Goal: Task Accomplishment & Management: Manage account settings

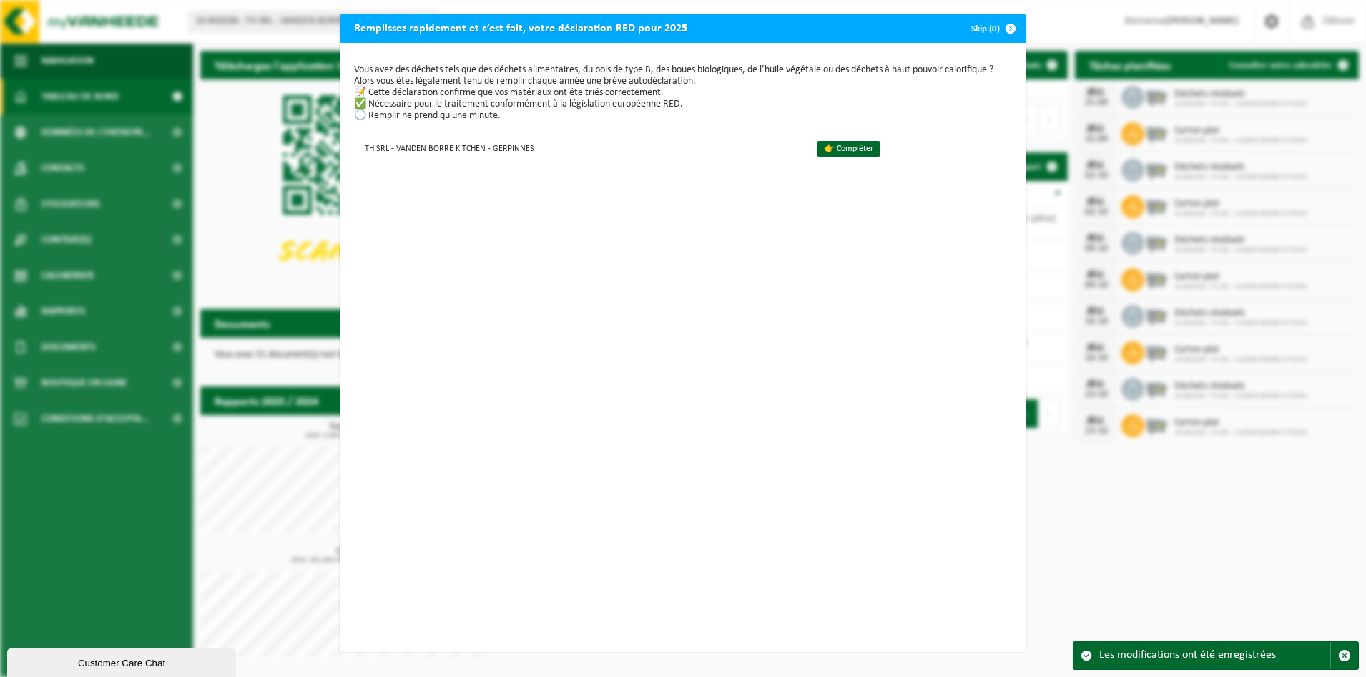
click at [996, 30] on span "button" at bounding box center [1010, 28] width 29 height 29
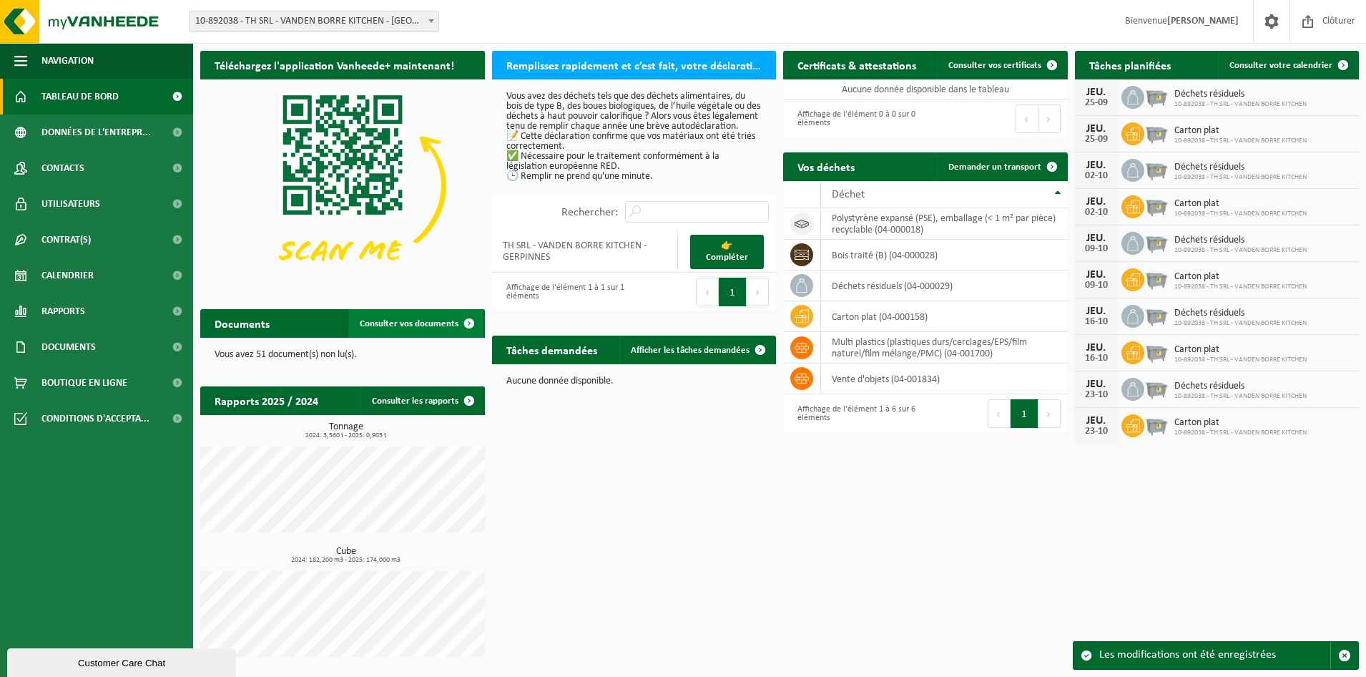
click at [403, 319] on span "Consulter vos documents" at bounding box center [409, 323] width 99 height 9
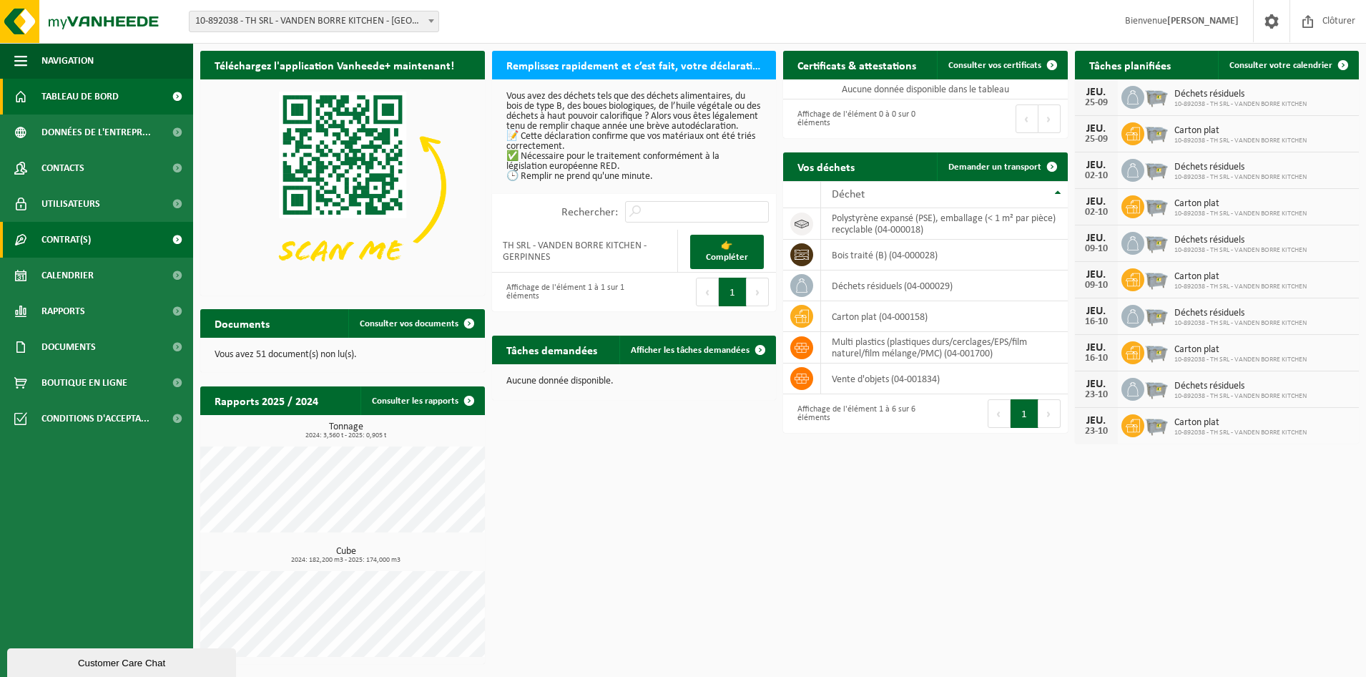
click at [92, 237] on link "Contrat(s)" at bounding box center [96, 240] width 193 height 36
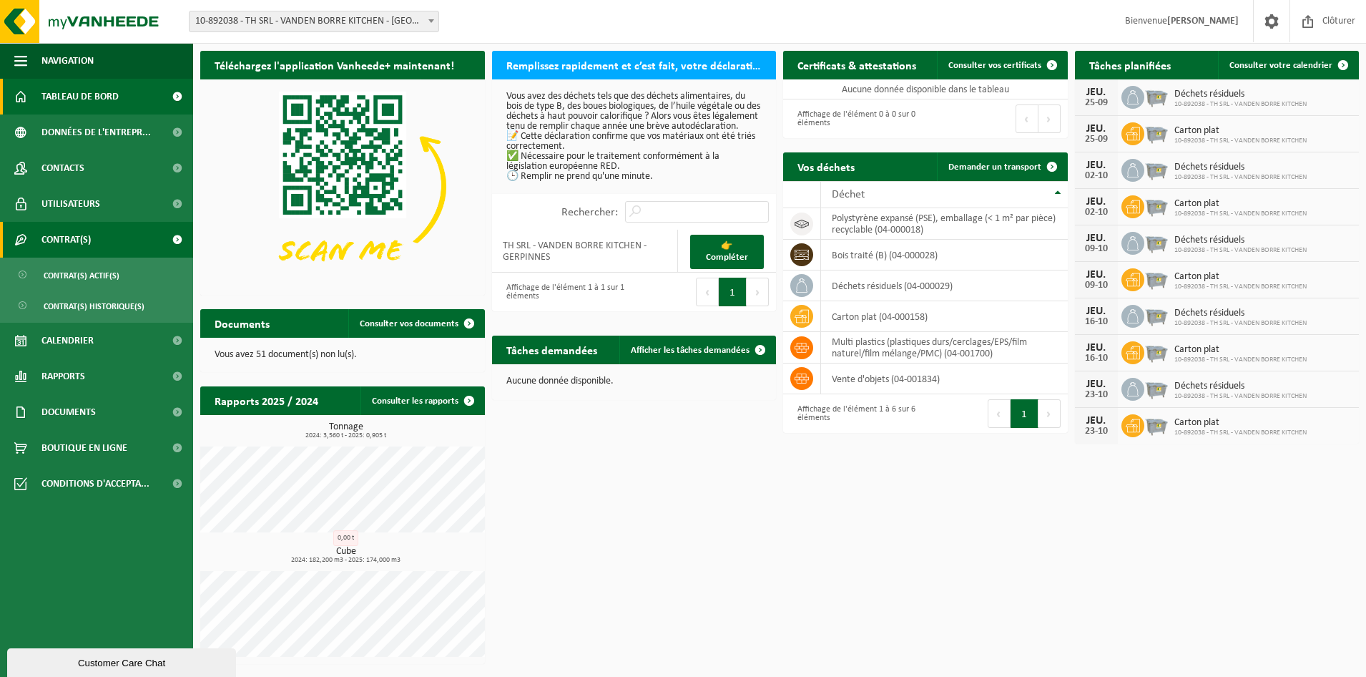
click at [98, 242] on link "Contrat(s)" at bounding box center [96, 240] width 193 height 36
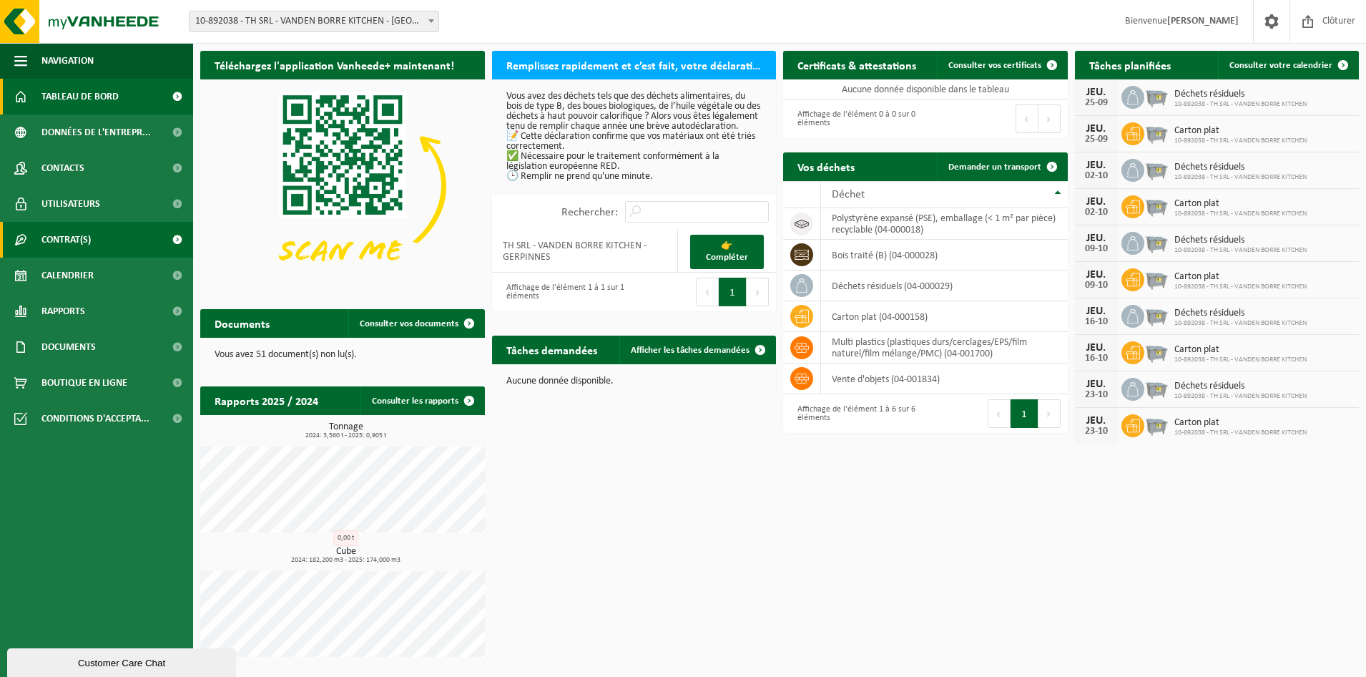
click at [87, 240] on span "Contrat(s)" at bounding box center [65, 240] width 49 height 36
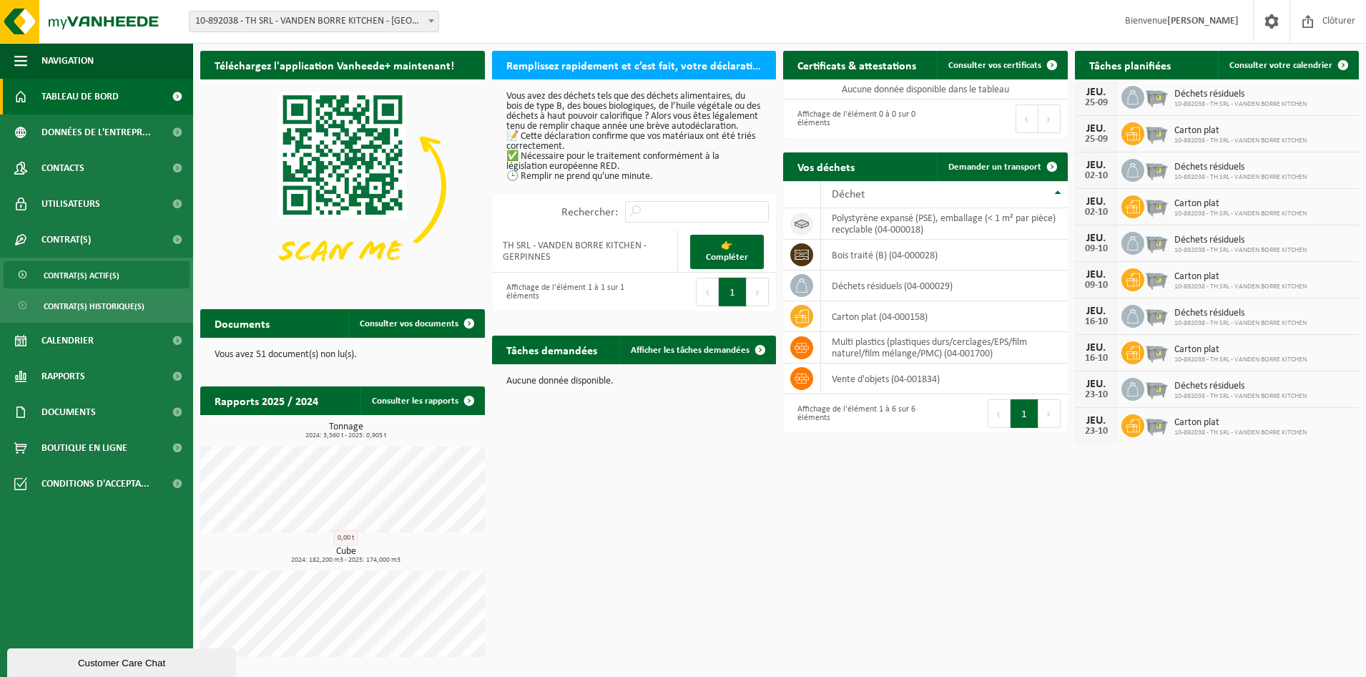
click at [84, 280] on span "Contrat(s) actif(s)" at bounding box center [82, 275] width 76 height 27
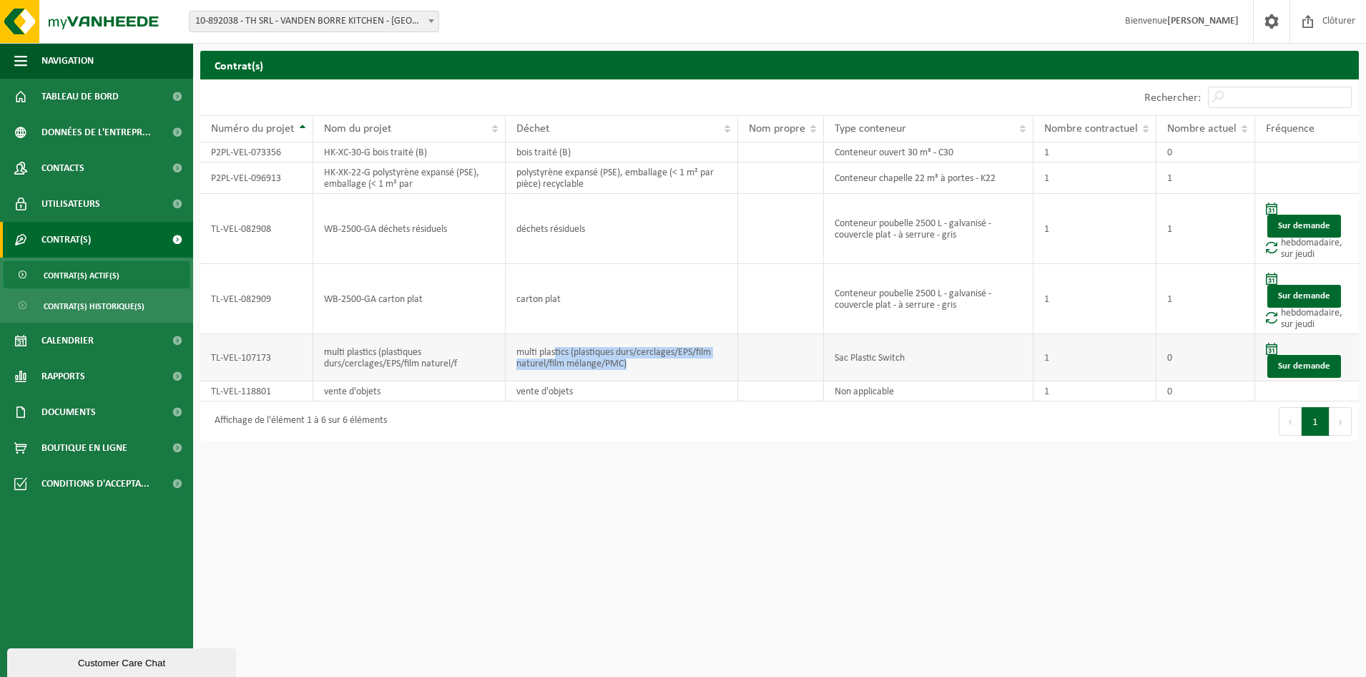
drag, startPoint x: 554, startPoint y: 353, endPoint x: 691, endPoint y: 362, distance: 136.9
click at [691, 362] on td "multi plastics (plastiques durs/cerclages/EPS/film naturel/film mélange/PMC)" at bounding box center [622, 357] width 232 height 47
drag, startPoint x: 691, startPoint y: 362, endPoint x: 882, endPoint y: 357, distance: 191.0
click at [882, 357] on td "Sac Plastic Switch" at bounding box center [929, 357] width 210 height 47
drag, startPoint x: 991, startPoint y: 355, endPoint x: 629, endPoint y: 354, distance: 361.9
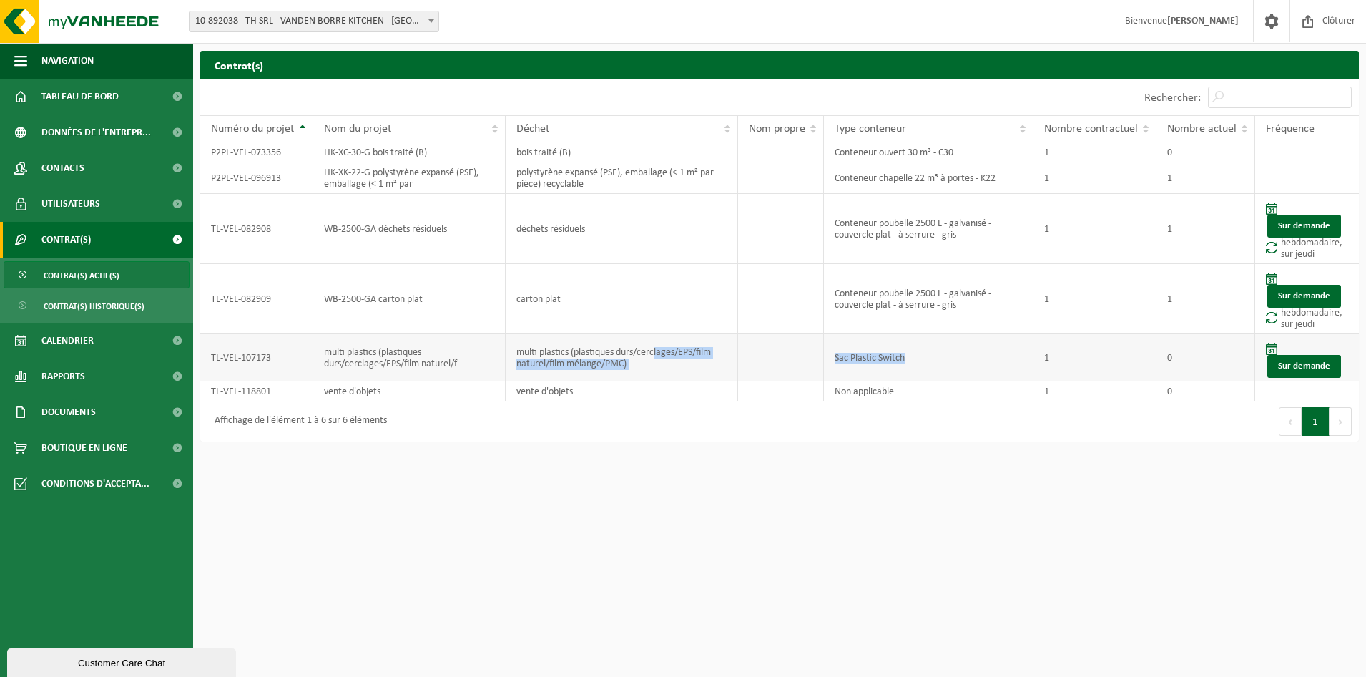
click at [629, 354] on tr "TL-VEL-107173 multi plastics (plastiques durs/cerclages/EPS/film naturel/f mult…" at bounding box center [779, 357] width 1159 height 47
drag, startPoint x: 629, startPoint y: 354, endPoint x: 513, endPoint y: 355, distance: 116.6
click at [513, 355] on td "multi plastics (plastiques durs/cerclages/EPS/film naturel/film mélange/PMC)" at bounding box center [622, 357] width 232 height 47
drag, startPoint x: 513, startPoint y: 355, endPoint x: 727, endPoint y: 378, distance: 215.2
click at [727, 378] on td "multi plastics (plastiques durs/cerclages/EPS/film naturel/film mélange/PMC)" at bounding box center [622, 357] width 232 height 47
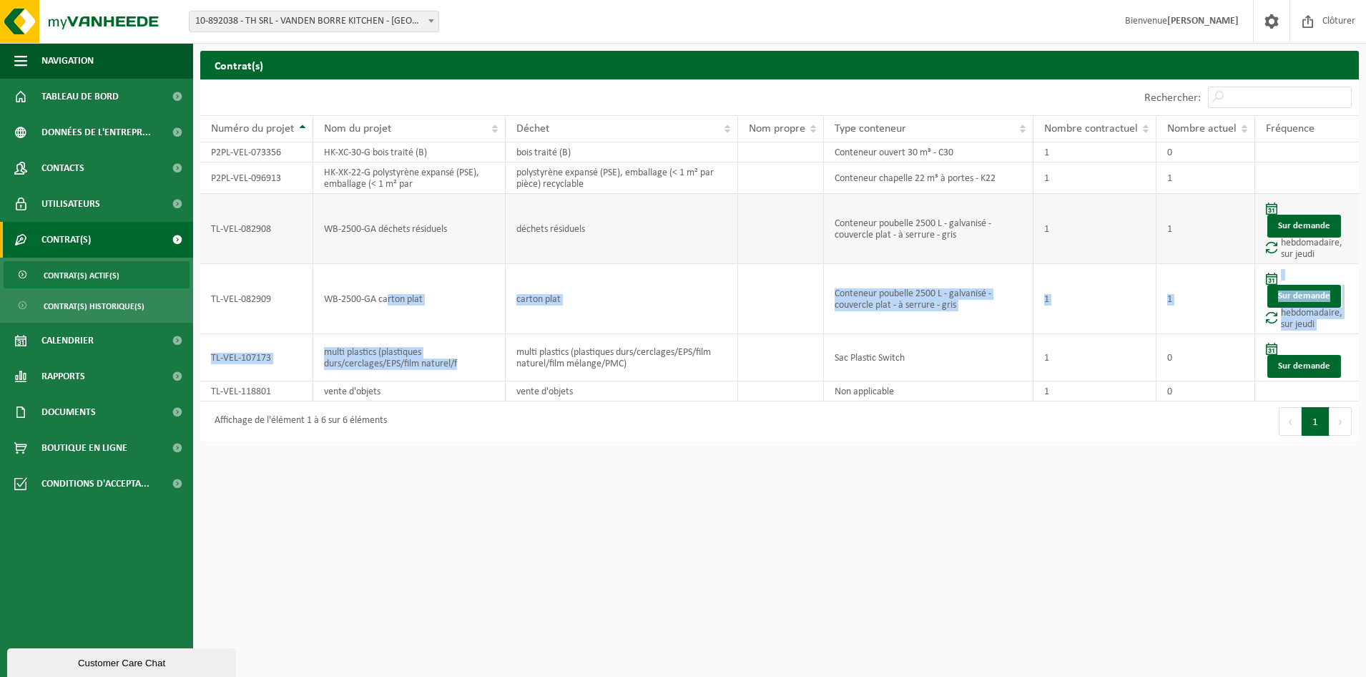
drag, startPoint x: 463, startPoint y: 373, endPoint x: 386, endPoint y: 259, distance: 137.5
click at [386, 259] on tbody "P2PL-VEL-073356 HK-XC-30-G bois traité (B) bois traité (B) Conteneur ouvert 30 …" at bounding box center [779, 271] width 1159 height 259
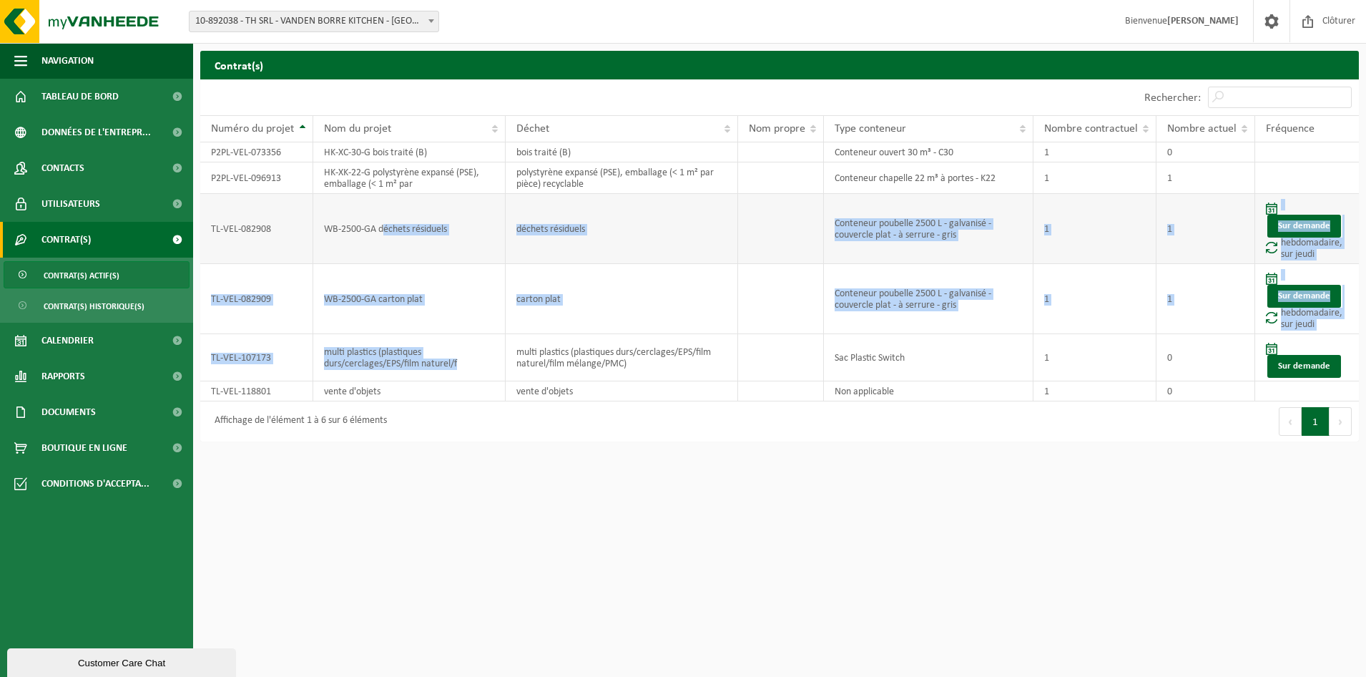
drag, startPoint x: 386, startPoint y: 259, endPoint x: 386, endPoint y: 239, distance: 20.0
click at [386, 239] on td "WB-2500-GA déchets résiduels" at bounding box center [409, 229] width 192 height 70
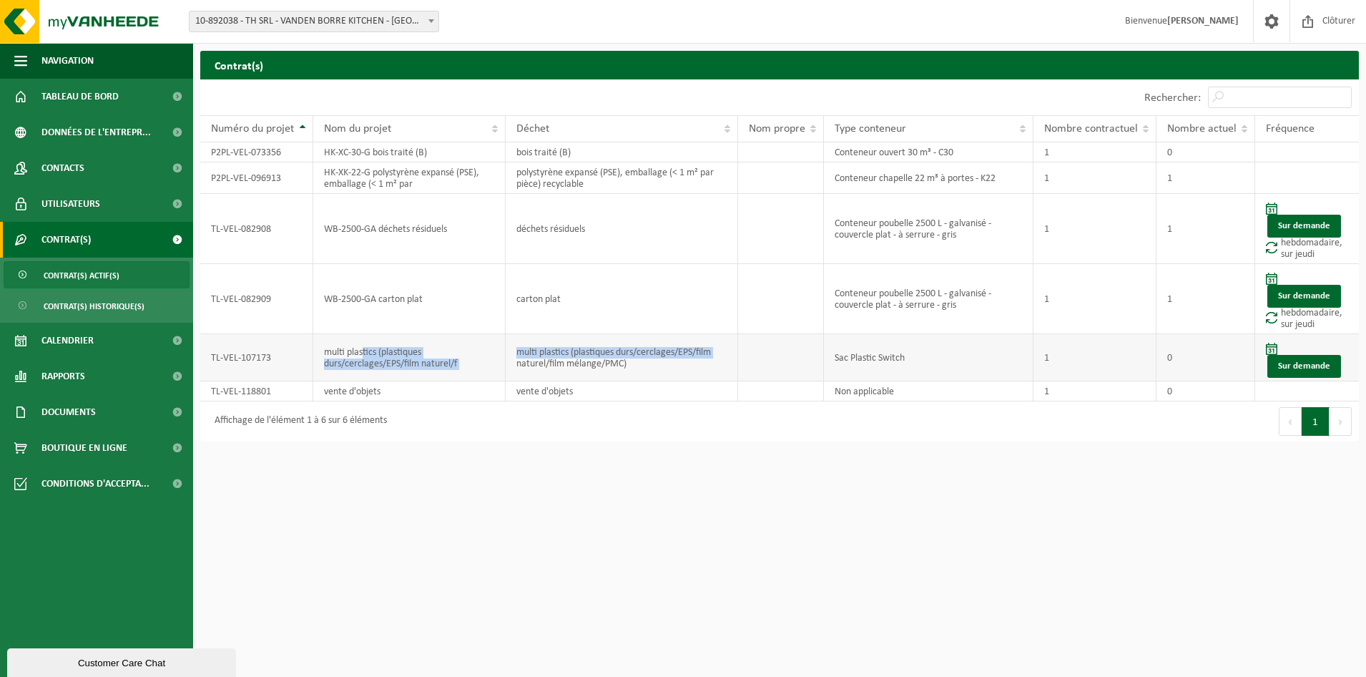
drag, startPoint x: 364, startPoint y: 352, endPoint x: 507, endPoint y: 371, distance: 144.4
click at [507, 371] on tr "TL-VEL-107173 multi plastics (plastiques durs/cerclages/EPS/film naturel/f mult…" at bounding box center [779, 357] width 1159 height 47
click at [507, 372] on td "multi plastics (plastiques durs/cerclages/EPS/film naturel/film mélange/PMC)" at bounding box center [622, 357] width 232 height 47
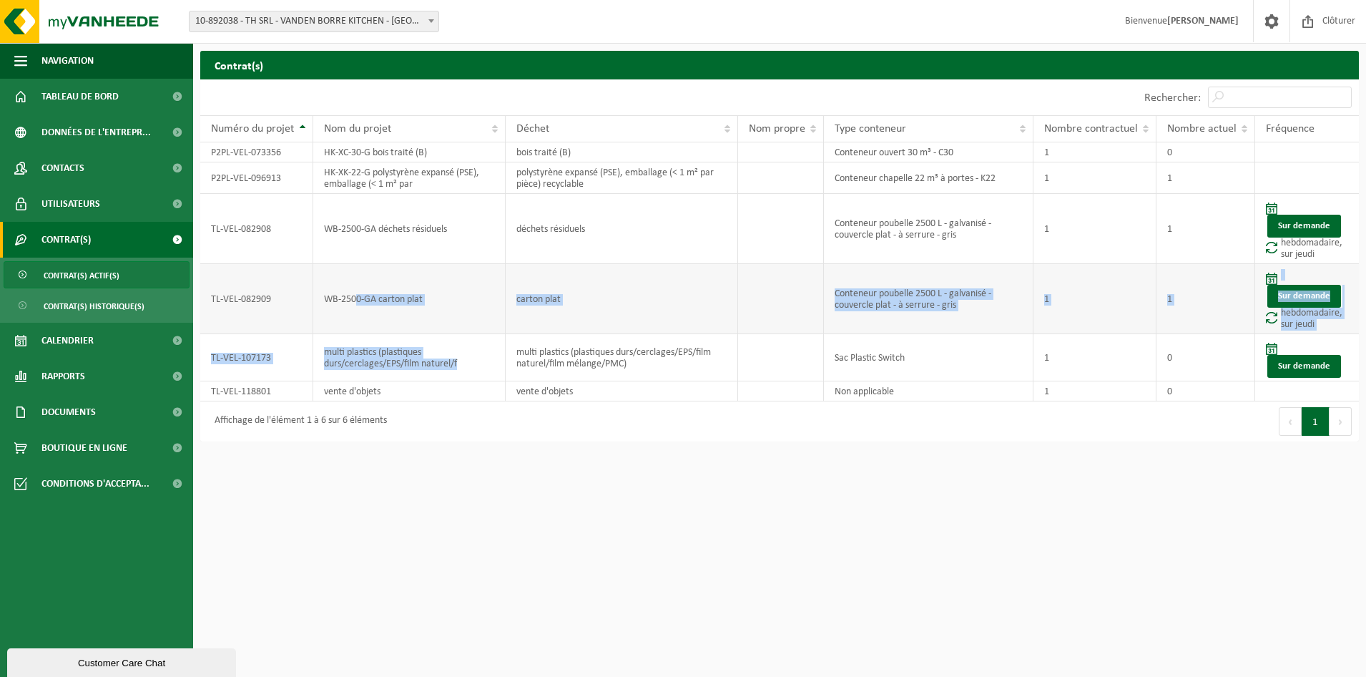
drag, startPoint x: 468, startPoint y: 366, endPoint x: 355, endPoint y: 287, distance: 138.1
click at [355, 287] on tbody "P2PL-VEL-073356 HK-XC-30-G bois traité (B) bois traité (B) Conteneur ouvert 30 …" at bounding box center [779, 271] width 1159 height 259
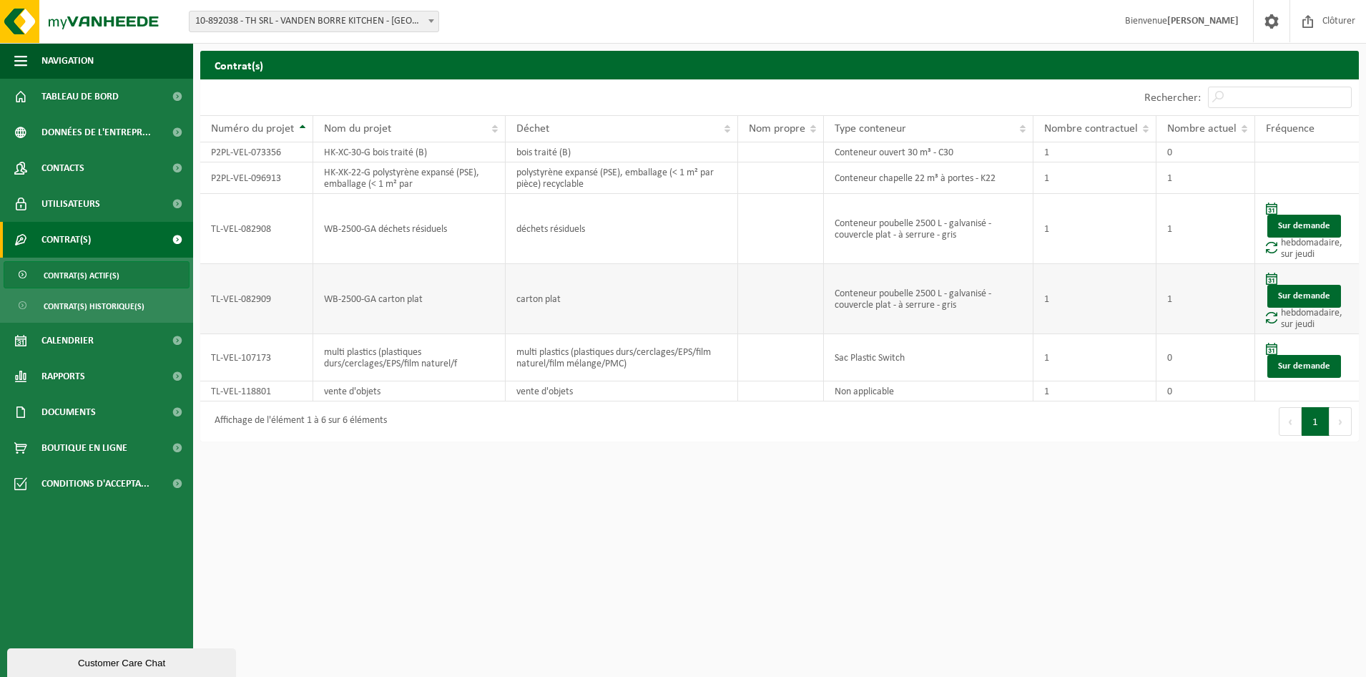
drag, startPoint x: 355, startPoint y: 287, endPoint x: 343, endPoint y: 301, distance: 18.8
click at [347, 299] on td "WB-2500-GA carton plat" at bounding box center [409, 299] width 192 height 70
click at [830, 438] on div "Premier Précédent 1 Suivant Dernier" at bounding box center [1069, 421] width 579 height 40
